Goal: Navigation & Orientation: Find specific page/section

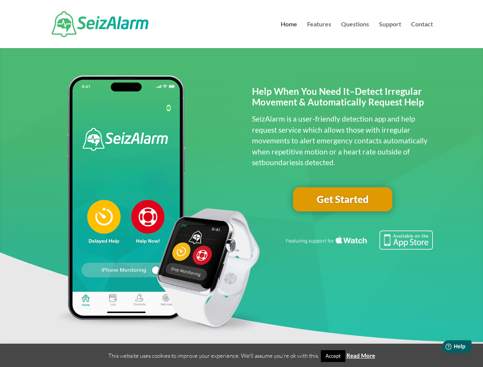
click at [241, 184] on img at bounding box center [157, 204] width 215 height 259
click at [241, 24] on div at bounding box center [241, 24] width 383 height 48
click at [333, 356] on link "Accept" at bounding box center [333, 356] width 24 height 12
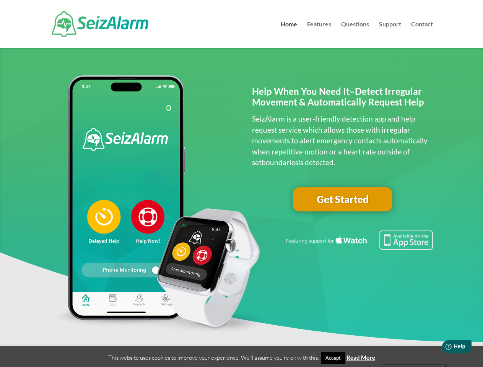
click at [457, 347] on span "Help" at bounding box center [459, 346] width 11 height 6
